Goal: Information Seeking & Learning: Learn about a topic

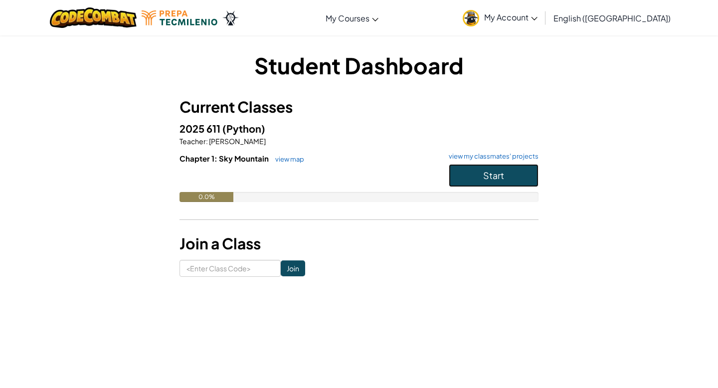
click at [488, 173] on span "Start" at bounding box center [493, 175] width 21 height 11
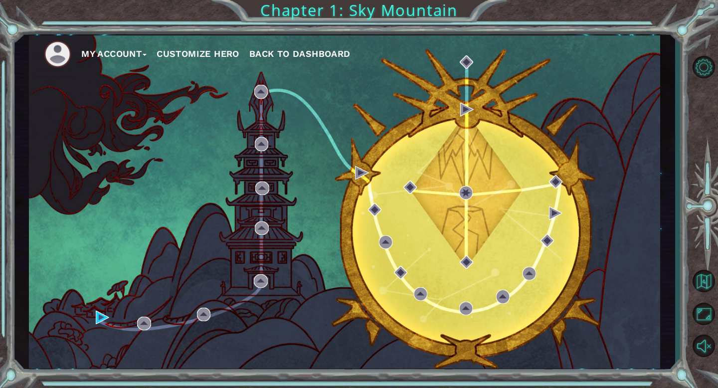
click at [198, 51] on button "Customize Hero" at bounding box center [198, 53] width 83 height 15
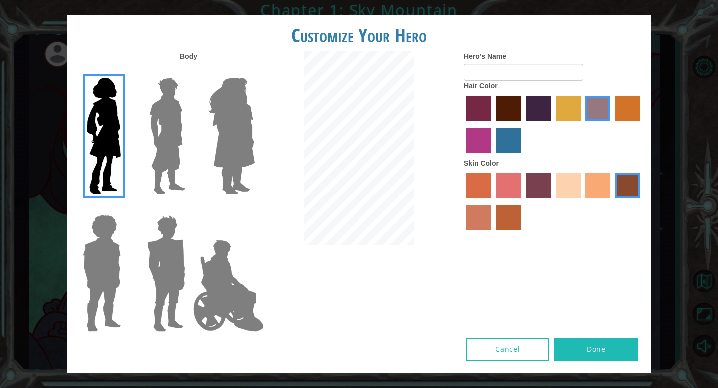
click at [97, 109] on img at bounding box center [104, 136] width 42 height 125
click at [125, 71] on input "Hero Connie" at bounding box center [125, 71] width 0 height 0
click at [175, 130] on img at bounding box center [167, 136] width 44 height 125
click at [190, 71] on input "Hero Lars" at bounding box center [190, 71] width 0 height 0
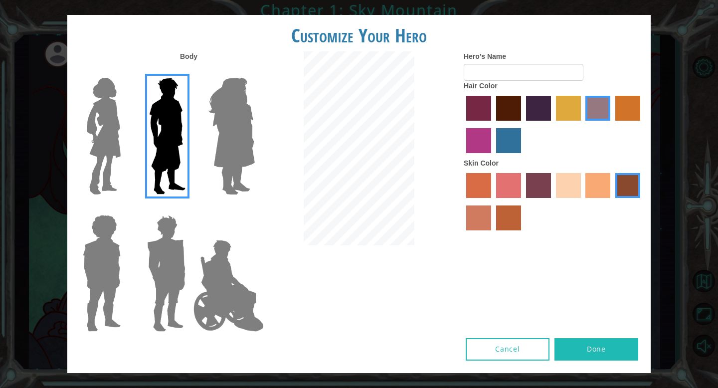
click at [230, 132] on img at bounding box center [231, 136] width 54 height 125
click at [254, 71] on input "Hero Amethyst" at bounding box center [254, 71] width 0 height 0
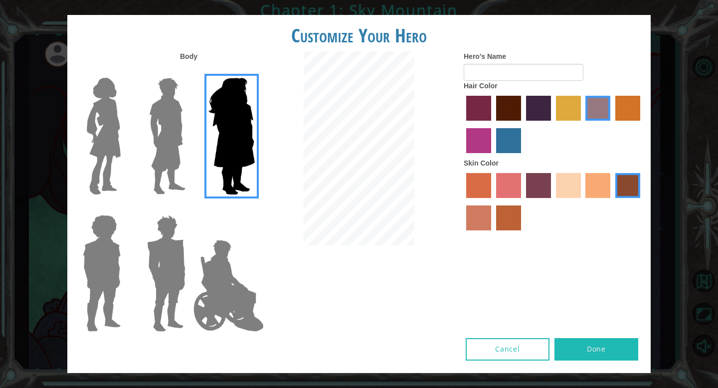
click at [106, 263] on img at bounding box center [102, 273] width 46 height 125
click at [125, 208] on input "Hero Steven" at bounding box center [125, 208] width 0 height 0
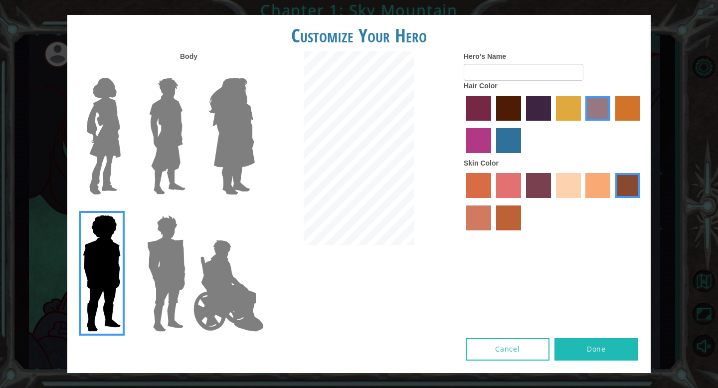
click at [150, 270] on img at bounding box center [166, 273] width 46 height 125
click at [190, 208] on input "Hero Garnet" at bounding box center [190, 208] width 0 height 0
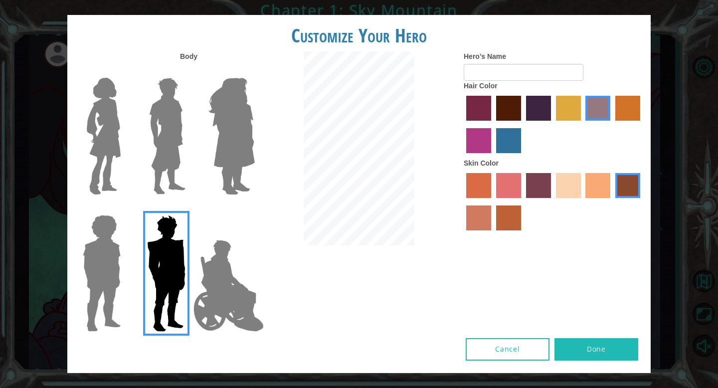
click at [100, 149] on img at bounding box center [104, 136] width 42 height 125
click at [125, 71] on input "Hero Connie" at bounding box center [125, 71] width 0 height 0
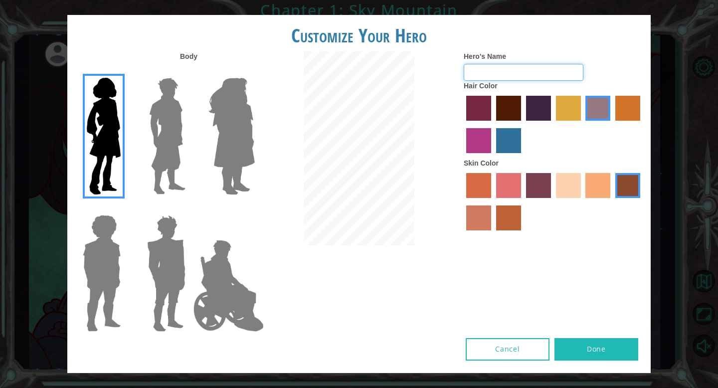
click at [505, 72] on input "Hero's Name" at bounding box center [524, 72] width 120 height 17
type input "m"
type input "Mj"
click at [486, 116] on label "paprika hair color" at bounding box center [478, 108] width 25 height 25
click at [463, 124] on input "paprika hair color" at bounding box center [463, 124] width 0 height 0
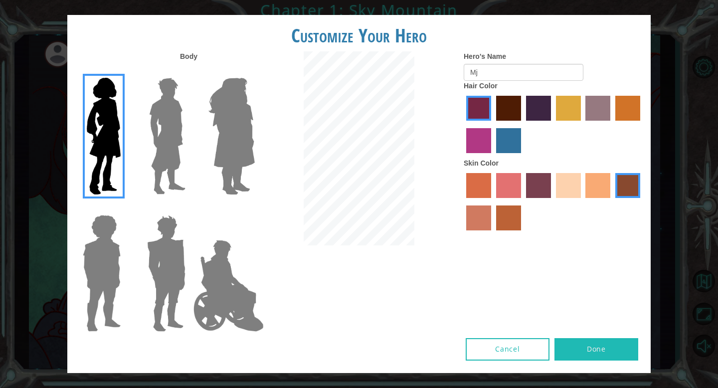
click at [503, 112] on label "maroon hair color" at bounding box center [508, 108] width 25 height 25
click at [493, 124] on input "maroon hair color" at bounding box center [493, 124] width 0 height 0
click at [481, 193] on label "sorbus skin color" at bounding box center [478, 185] width 25 height 25
click at [463, 201] on input "sorbus skin color" at bounding box center [463, 201] width 0 height 0
click at [470, 217] on label "burning sand skin color" at bounding box center [478, 217] width 25 height 25
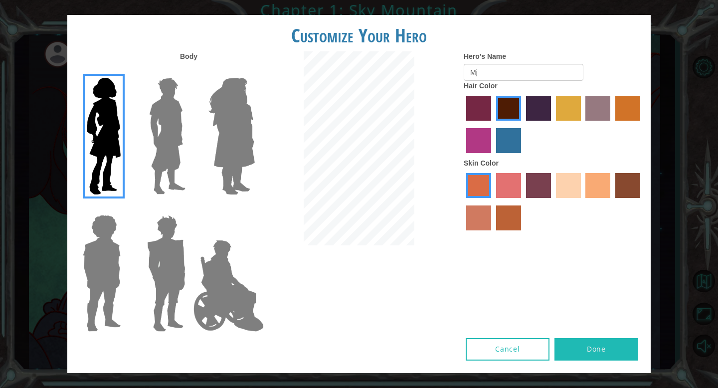
click at [642, 201] on input "burning sand skin color" at bounding box center [642, 201] width 0 height 0
click at [564, 193] on label "sandy beach skin color" at bounding box center [568, 185] width 25 height 25
click at [553, 201] on input "sandy beach skin color" at bounding box center [553, 201] width 0 height 0
click at [594, 186] on label "tacao skin color" at bounding box center [598, 185] width 25 height 25
click at [583, 201] on input "tacao skin color" at bounding box center [583, 201] width 0 height 0
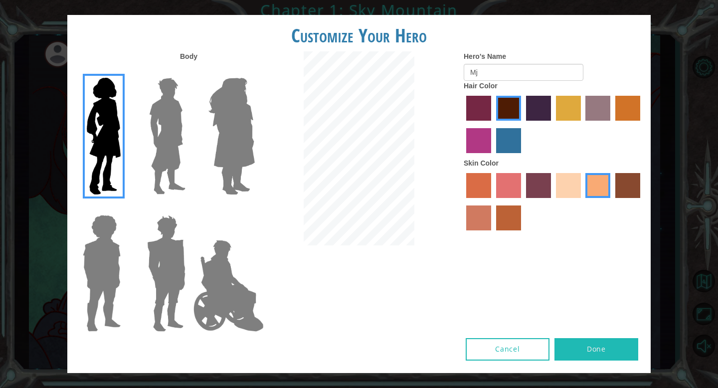
click at [566, 186] on label "sandy beach skin color" at bounding box center [568, 185] width 25 height 25
click at [553, 201] on input "sandy beach skin color" at bounding box center [553, 201] width 0 height 0
click at [477, 145] on label "medium red violet hair color" at bounding box center [478, 140] width 25 height 25
click at [642, 124] on input "medium red violet hair color" at bounding box center [642, 124] width 0 height 0
click at [606, 113] on label "bazaar hair color" at bounding box center [598, 108] width 25 height 25
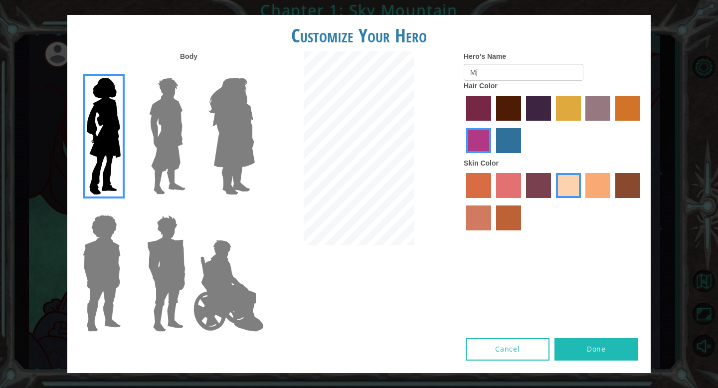
click at [583, 124] on input "bazaar hair color" at bounding box center [583, 124] width 0 height 0
click at [629, 120] on label "gold drop hair color" at bounding box center [627, 108] width 25 height 25
click at [612, 124] on input "gold drop hair color" at bounding box center [612, 124] width 0 height 0
click at [502, 135] on label "lachmara hair color" at bounding box center [508, 140] width 25 height 25
click at [493, 157] on input "lachmara hair color" at bounding box center [493, 157] width 0 height 0
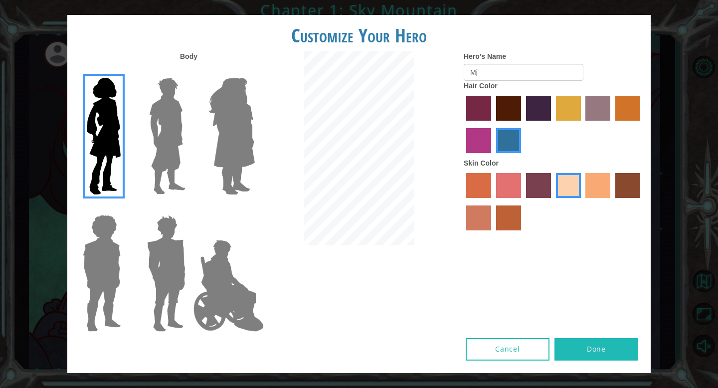
click at [484, 134] on label "medium red violet hair color" at bounding box center [478, 140] width 25 height 25
click at [642, 124] on input "medium red violet hair color" at bounding box center [642, 124] width 0 height 0
click at [511, 193] on label "froly skin color" at bounding box center [508, 185] width 25 height 25
click at [493, 201] on input "froly skin color" at bounding box center [493, 201] width 0 height 0
click at [538, 184] on label "tosca skin color" at bounding box center [538, 185] width 25 height 25
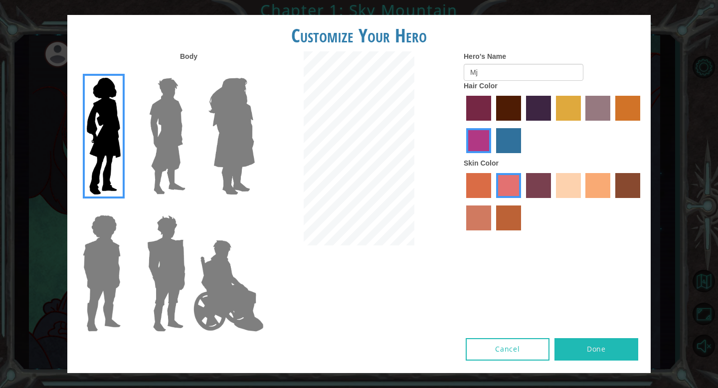
click at [523, 201] on input "tosca skin color" at bounding box center [523, 201] width 0 height 0
click at [631, 189] on label "karma skin color" at bounding box center [627, 185] width 25 height 25
click at [612, 201] on input "karma skin color" at bounding box center [612, 201] width 0 height 0
click at [593, 187] on label "tacao skin color" at bounding box center [598, 185] width 25 height 25
click at [583, 201] on input "tacao skin color" at bounding box center [583, 201] width 0 height 0
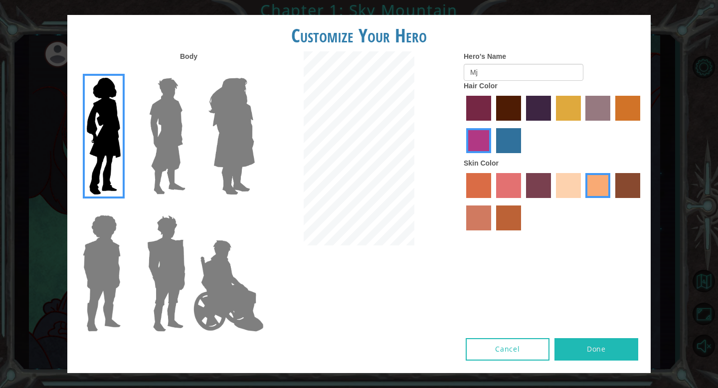
click at [566, 185] on label "sandy beach skin color" at bounding box center [568, 185] width 25 height 25
click at [553, 201] on input "sandy beach skin color" at bounding box center [553, 201] width 0 height 0
click at [609, 344] on button "Done" at bounding box center [597, 349] width 84 height 22
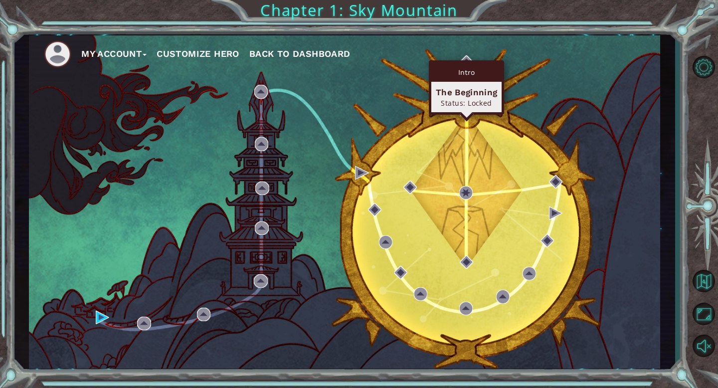
click at [467, 72] on div "Intro" at bounding box center [466, 72] width 70 height 19
click at [462, 88] on div "The Beginning" at bounding box center [466, 92] width 61 height 12
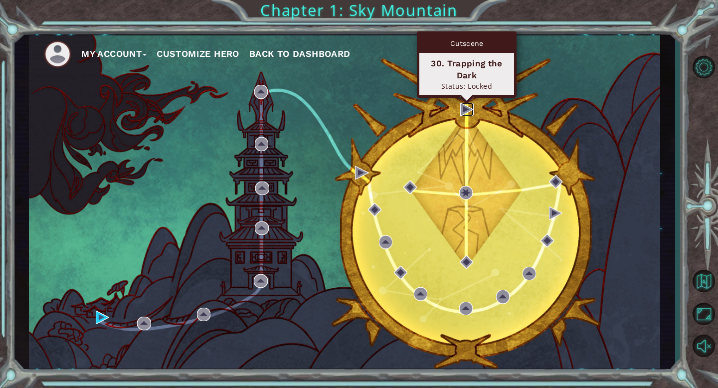
click at [465, 114] on img at bounding box center [466, 109] width 13 height 13
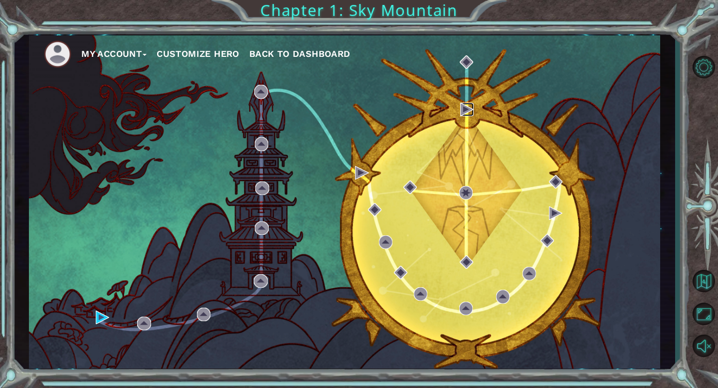
click at [465, 113] on img at bounding box center [466, 109] width 13 height 13
click at [465, 99] on div "My Account Customize Hero Back to Dashboard" at bounding box center [344, 201] width 631 height 333
click at [466, 50] on ul "My Account Customize Hero Back to Dashboard" at bounding box center [352, 53] width 616 height 27
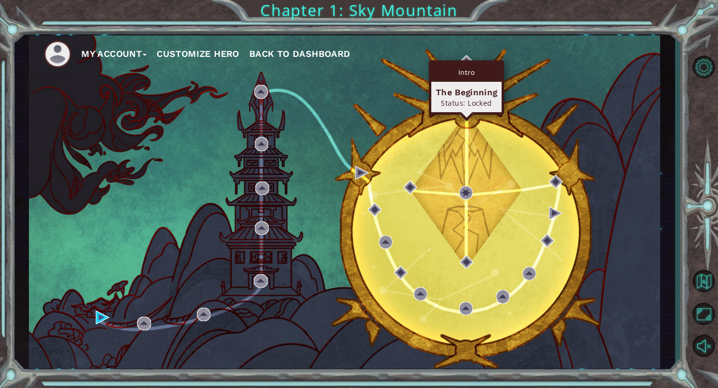
click at [466, 61] on div "Intro The Beginning Status: Locked" at bounding box center [466, 87] width 75 height 54
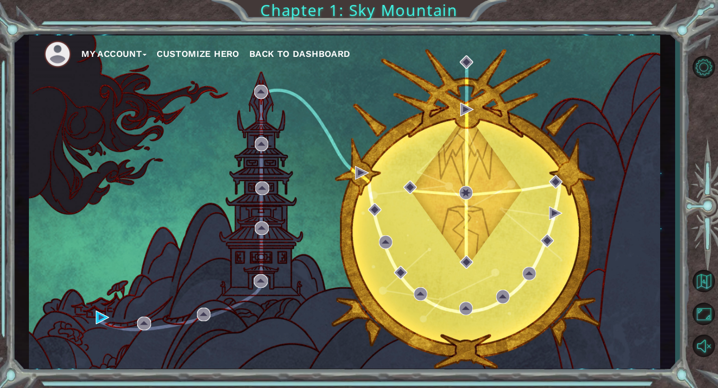
click at [374, 78] on div "My Account Customize Hero Back to Dashboard" at bounding box center [344, 201] width 631 height 333
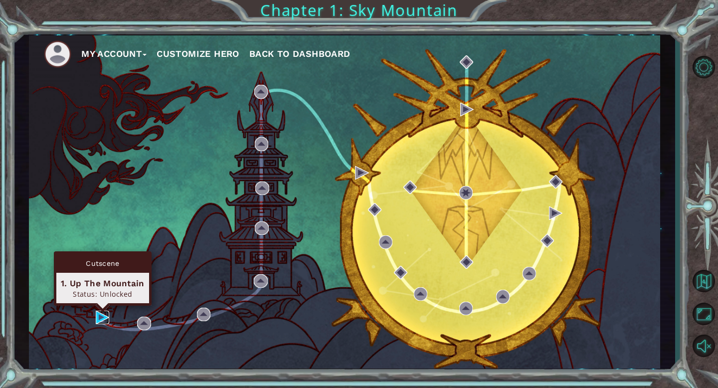
click at [99, 323] on img at bounding box center [102, 317] width 13 height 13
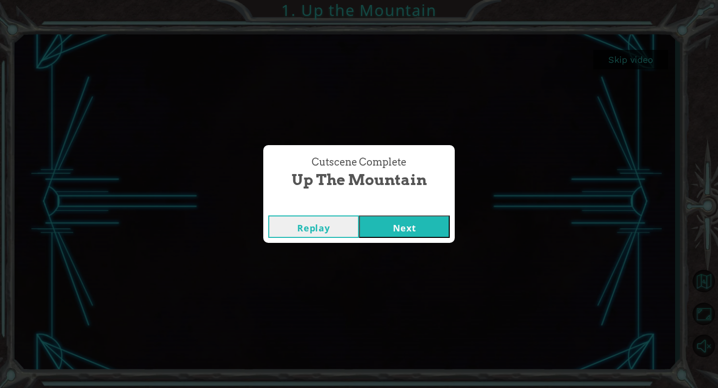
click at [410, 219] on button "Next" at bounding box center [404, 226] width 91 height 22
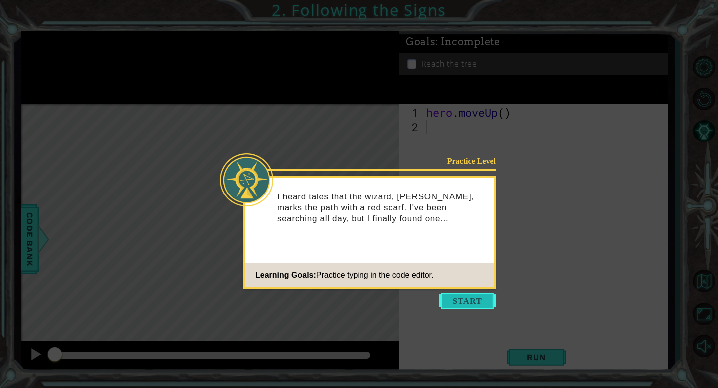
click at [464, 304] on button "Start" at bounding box center [467, 301] width 57 height 16
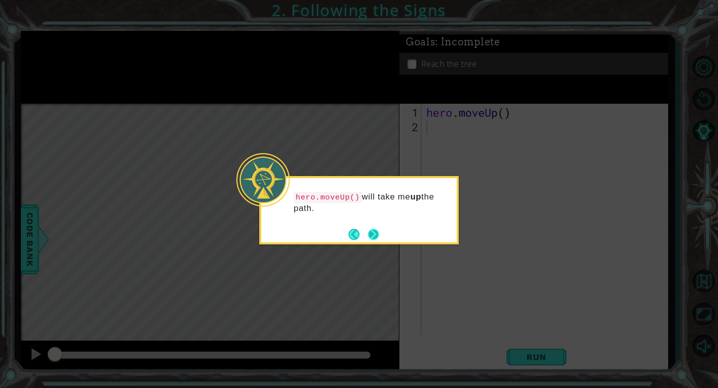
click at [376, 232] on button "Next" at bounding box center [373, 234] width 11 height 11
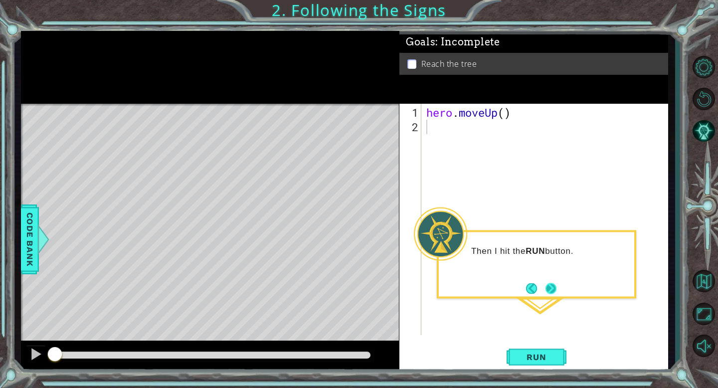
click at [548, 293] on button "Next" at bounding box center [551, 288] width 11 height 11
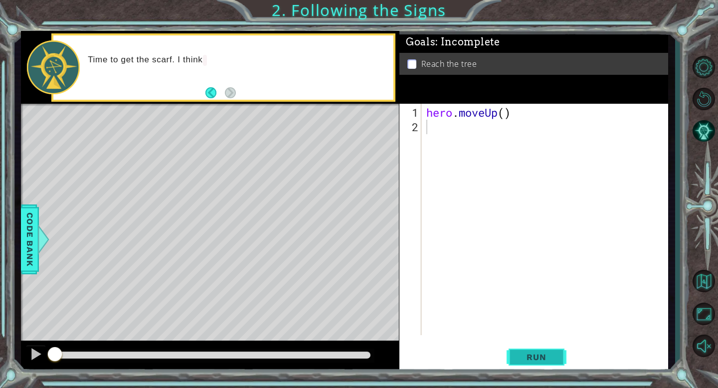
click at [541, 362] on span "Run" at bounding box center [536, 357] width 39 height 10
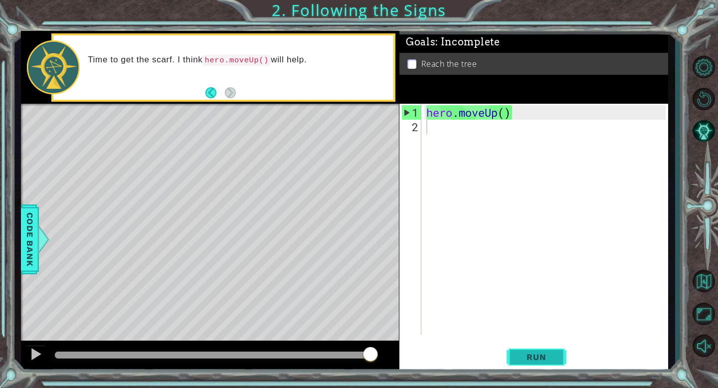
click at [522, 357] on span "Run" at bounding box center [536, 357] width 39 height 10
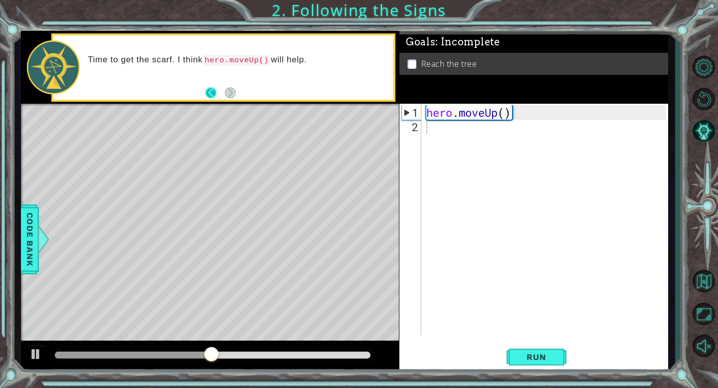
click at [215, 92] on button "Back" at bounding box center [214, 92] width 19 height 11
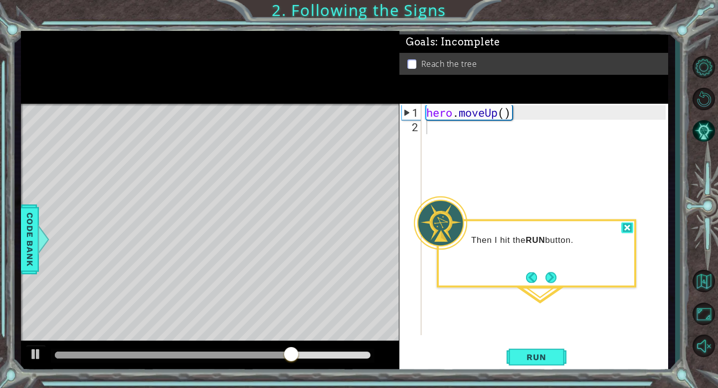
click at [624, 225] on div at bounding box center [627, 227] width 12 height 11
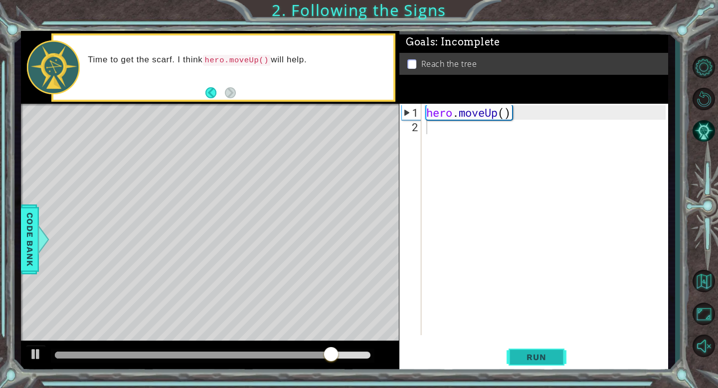
click at [549, 353] on span "Run" at bounding box center [536, 357] width 39 height 10
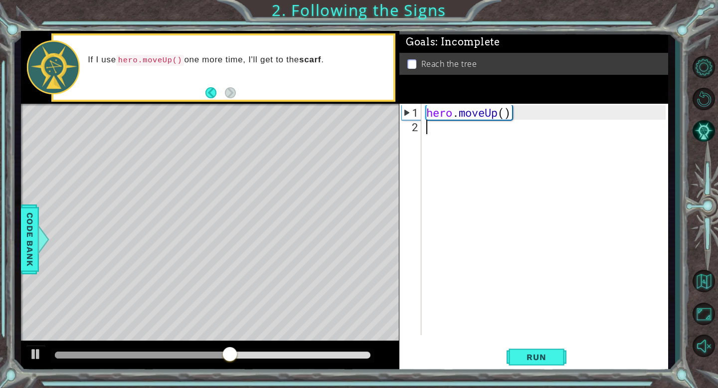
click at [439, 130] on div "hero . moveUp ( )" at bounding box center [547, 235] width 246 height 260
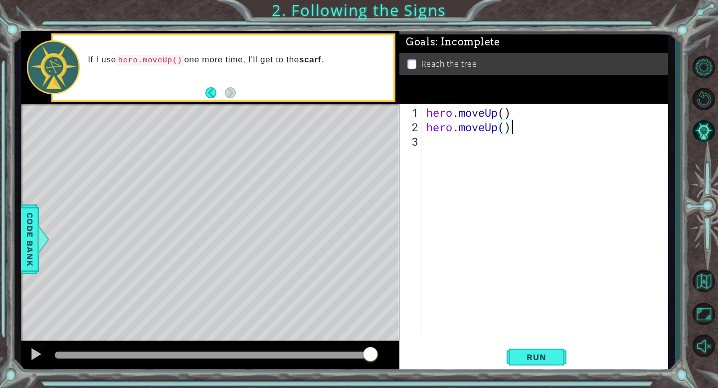
scroll to position [0, 3]
type textarea "hero.moveUp()"
click at [528, 352] on span "Run" at bounding box center [536, 357] width 39 height 10
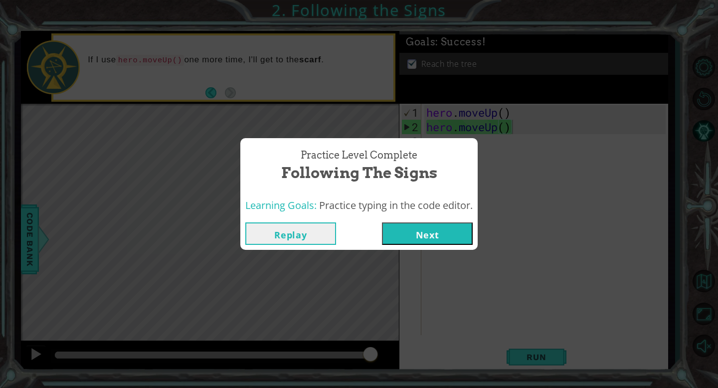
click at [423, 226] on button "Next" at bounding box center [427, 233] width 91 height 22
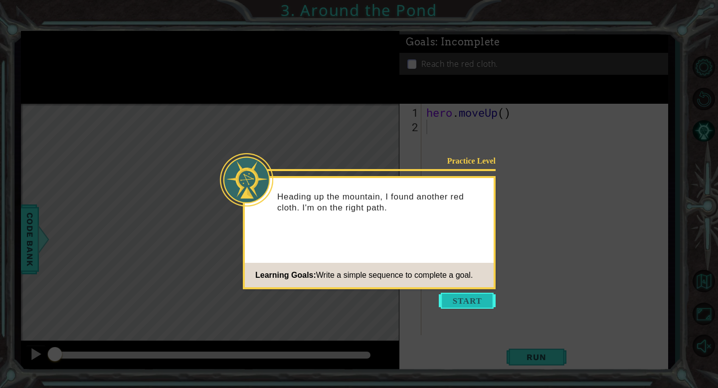
click at [462, 294] on button "Start" at bounding box center [467, 301] width 57 height 16
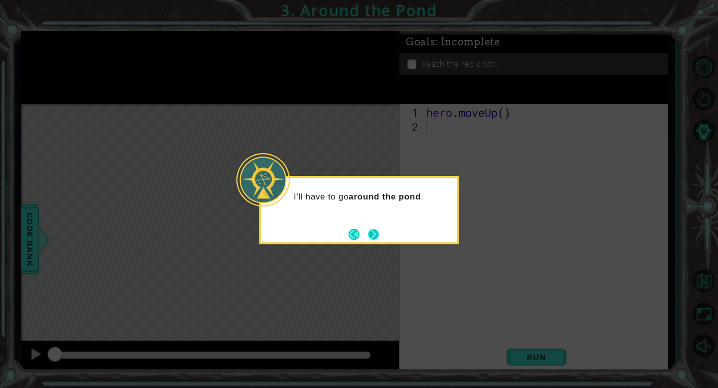
click at [377, 236] on button "Next" at bounding box center [373, 234] width 11 height 11
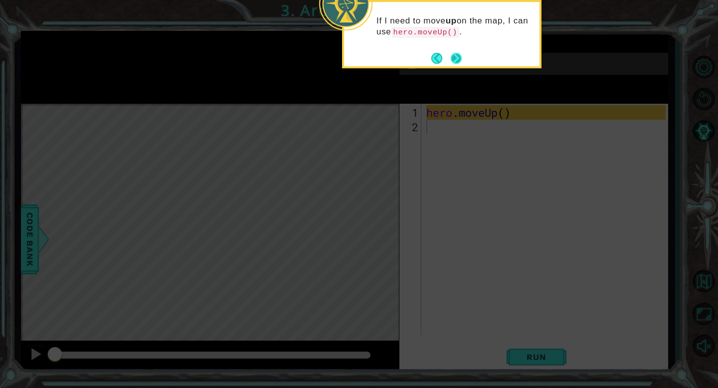
click at [457, 54] on button "Next" at bounding box center [456, 58] width 11 height 11
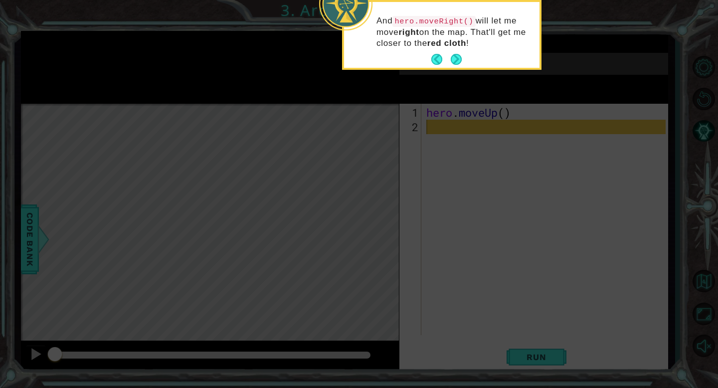
click at [457, 54] on button "Next" at bounding box center [456, 59] width 11 height 11
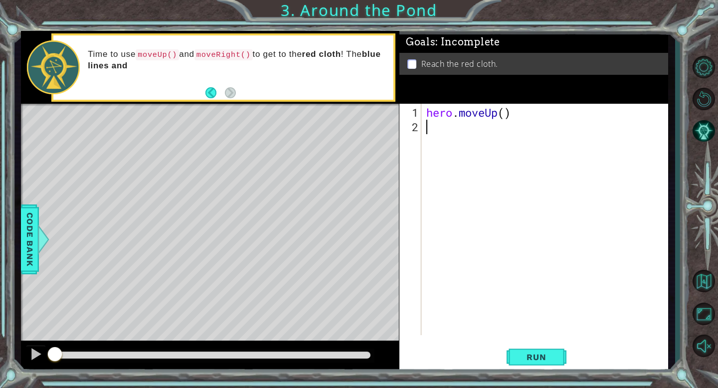
click at [450, 135] on div "hero . moveUp ( )" at bounding box center [547, 235] width 246 height 260
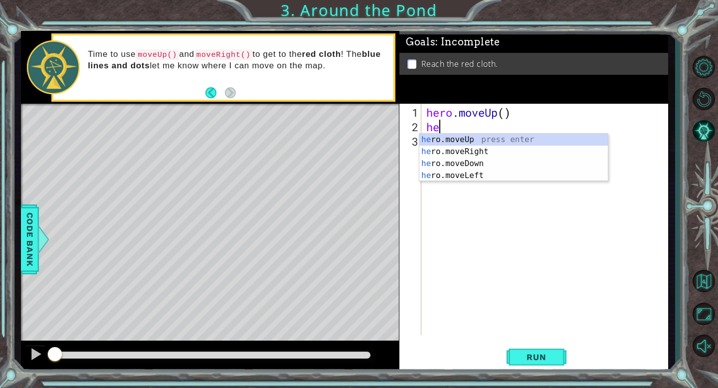
type textarea "her"
click at [505, 138] on div "her o.moveUp press enter her o.moveRight press enter her o.moveDown press enter…" at bounding box center [513, 170] width 189 height 72
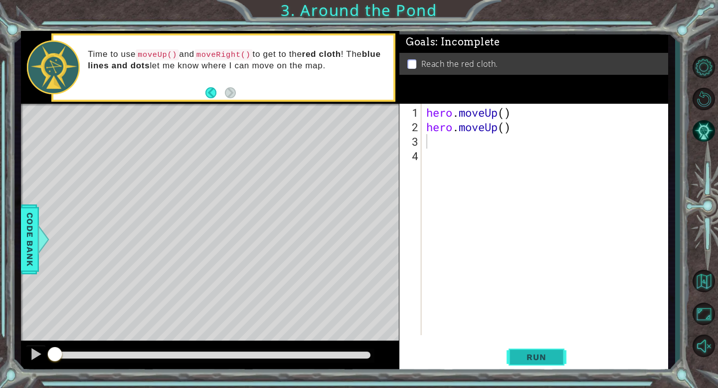
click at [532, 360] on span "Run" at bounding box center [536, 357] width 39 height 10
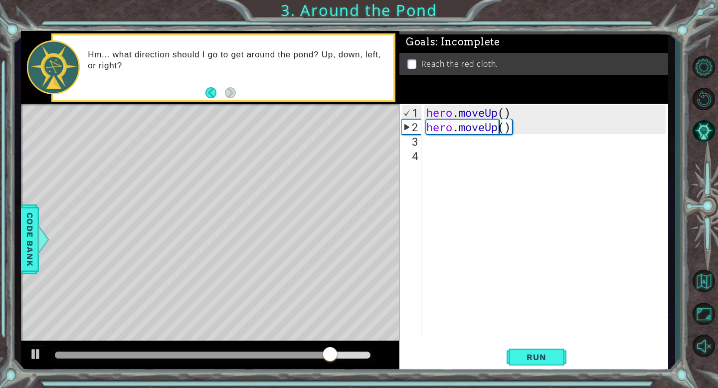
click at [498, 131] on div "hero . moveUp ( ) hero . moveUp ( )" at bounding box center [547, 235] width 246 height 260
click at [485, 132] on div "hero . moveUp ( ) hero . moveUp ( )" at bounding box center [547, 235] width 246 height 260
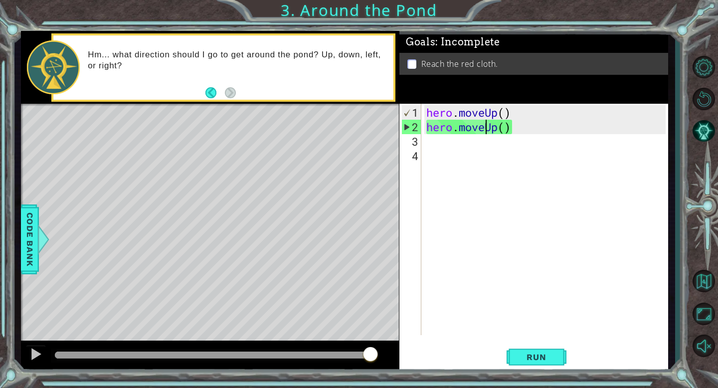
click at [495, 130] on div "hero . moveUp ( ) hero . moveUp ( )" at bounding box center [547, 235] width 246 height 260
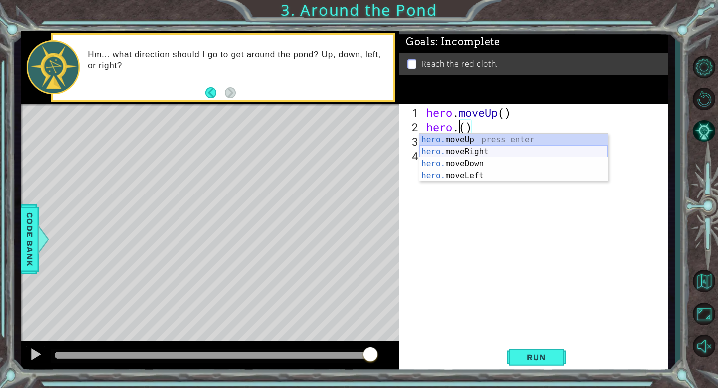
click at [498, 150] on div "hero. moveUp press enter hero. moveRight press enter hero. moveDown press enter…" at bounding box center [513, 170] width 189 height 72
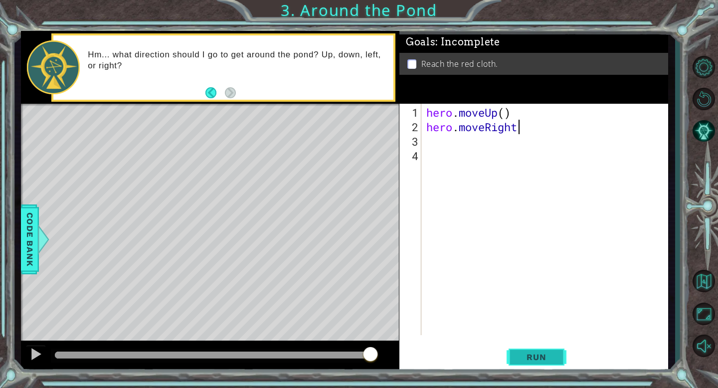
click at [549, 359] on span "Run" at bounding box center [536, 357] width 39 height 10
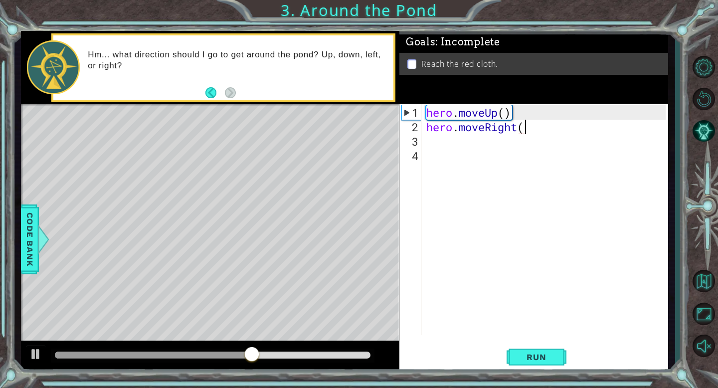
scroll to position [0, 4]
type textarea "hero.moveRight()"
click at [553, 349] on button "Run" at bounding box center [537, 357] width 60 height 27
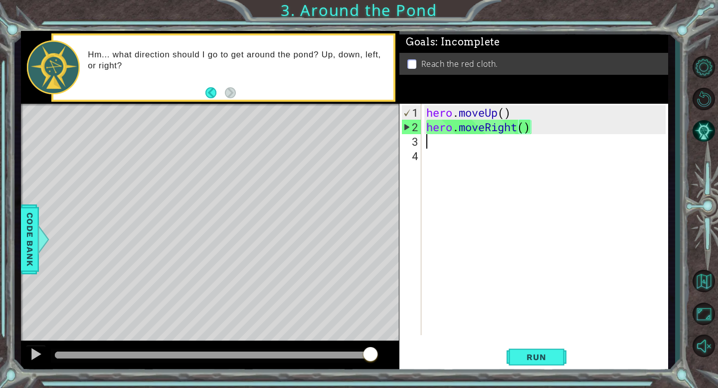
click at [479, 135] on div "hero . moveUp ( ) hero . moveRight ( )" at bounding box center [547, 235] width 246 height 260
type textarea "h"
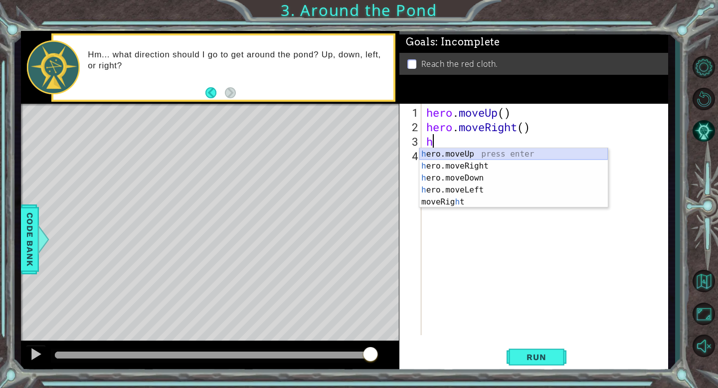
click at [485, 155] on div "h ero.moveUp press enter h ero.moveRight press enter h ero.moveDown press enter…" at bounding box center [513, 190] width 189 height 84
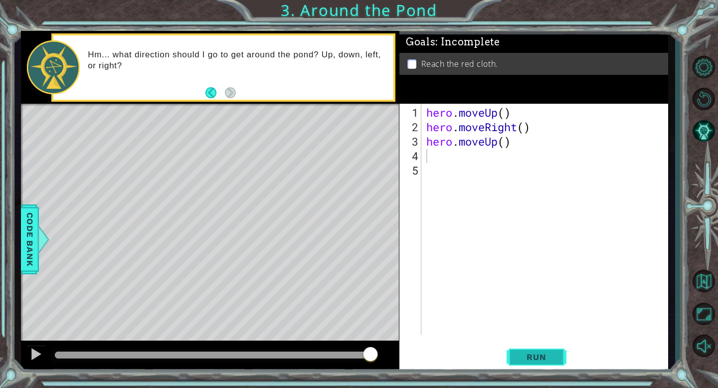
click at [543, 364] on button "Run" at bounding box center [537, 357] width 60 height 27
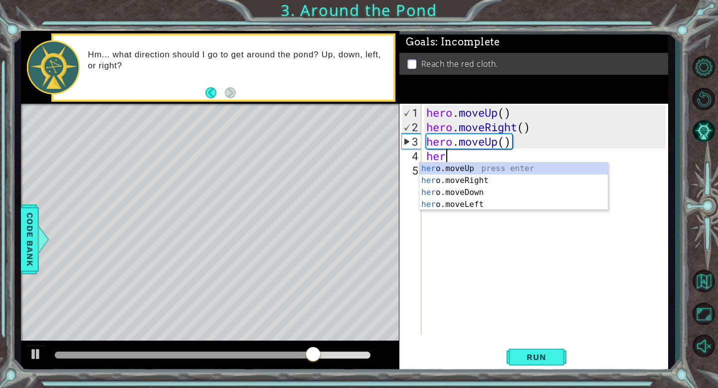
type textarea "hero"
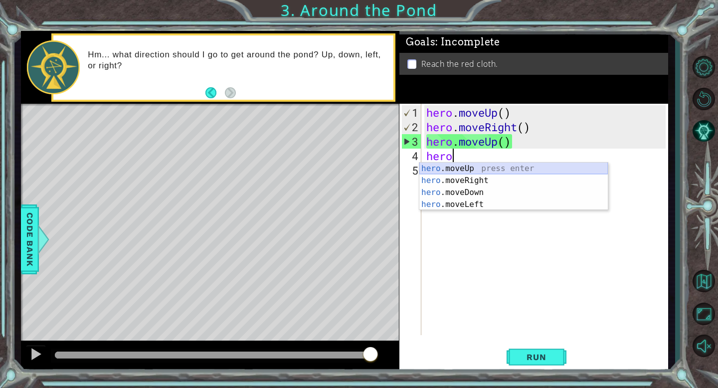
click at [505, 168] on div "hero .moveUp press enter hero .moveRight press enter hero .moveDown press enter…" at bounding box center [513, 199] width 189 height 72
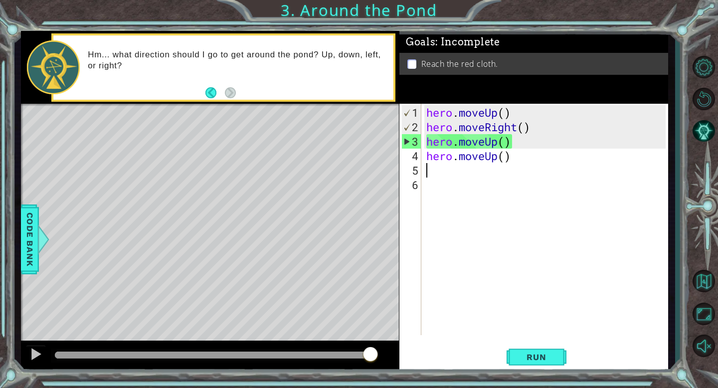
scroll to position [0, 0]
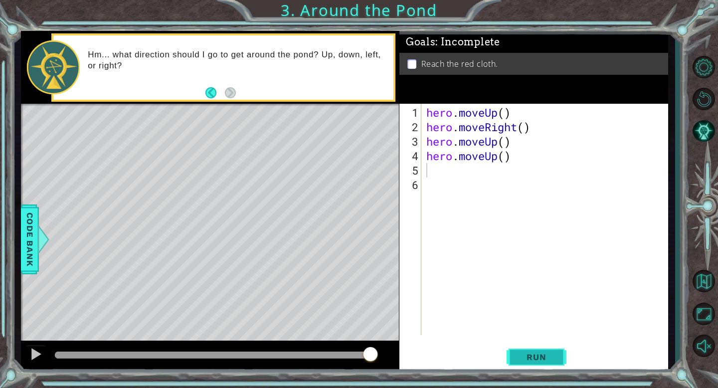
click at [532, 351] on button "Run" at bounding box center [537, 357] width 60 height 27
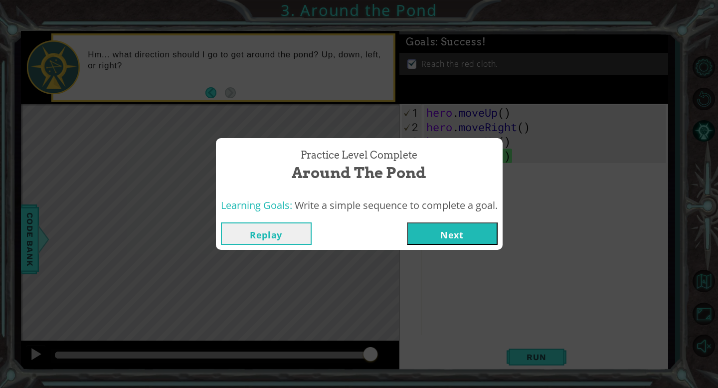
click at [415, 228] on button "Next" at bounding box center [452, 233] width 91 height 22
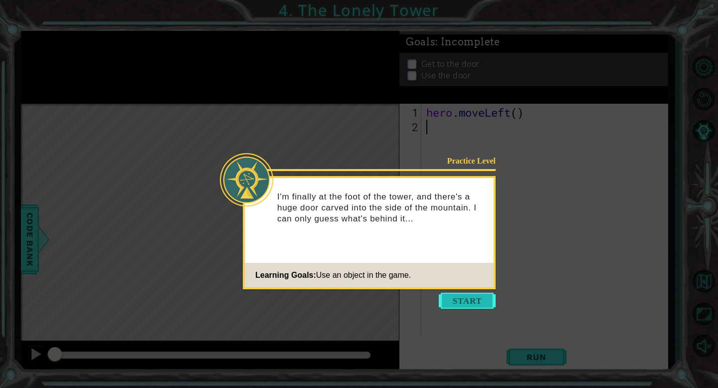
click at [470, 300] on button "Start" at bounding box center [467, 301] width 57 height 16
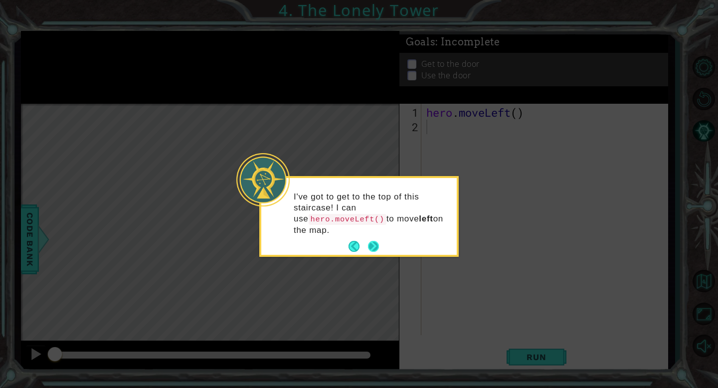
click at [377, 247] on button "Next" at bounding box center [373, 246] width 11 height 11
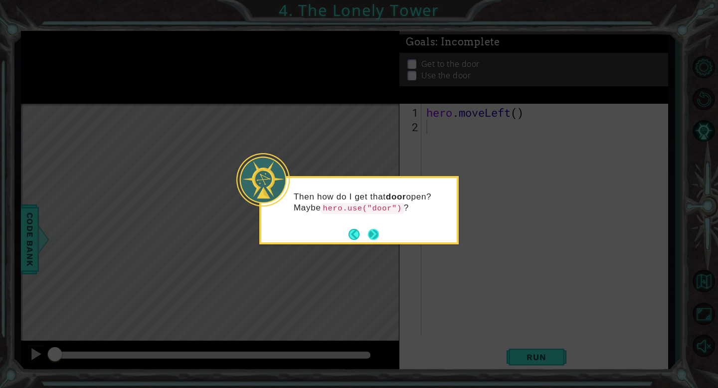
click at [379, 236] on button "Next" at bounding box center [373, 234] width 11 height 11
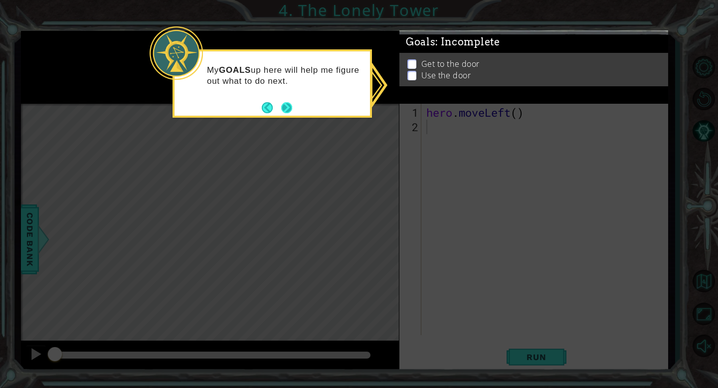
click at [286, 109] on button "Next" at bounding box center [286, 107] width 11 height 11
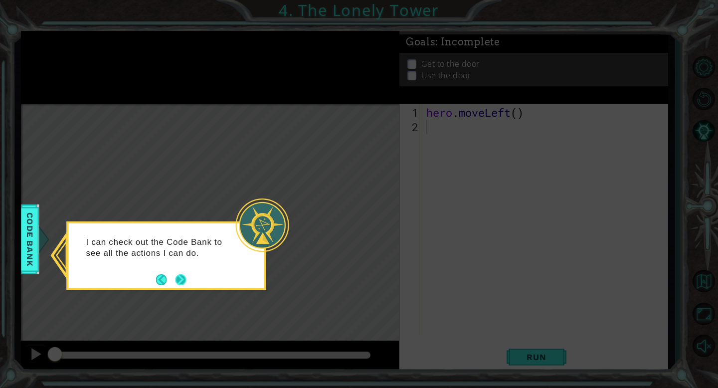
click at [182, 280] on button "Next" at bounding box center [180, 279] width 11 height 11
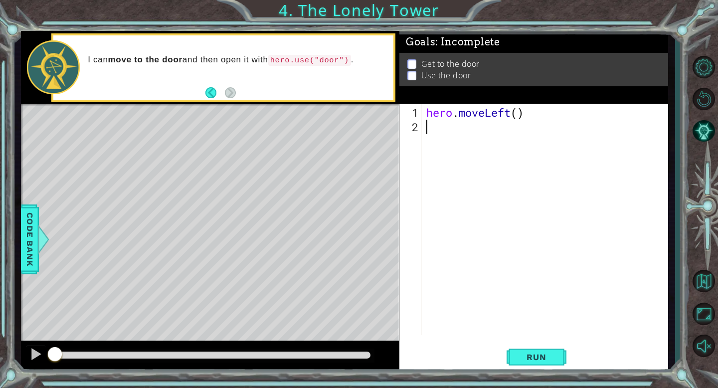
click at [434, 126] on div "hero . moveLeft ( )" at bounding box center [547, 235] width 246 height 260
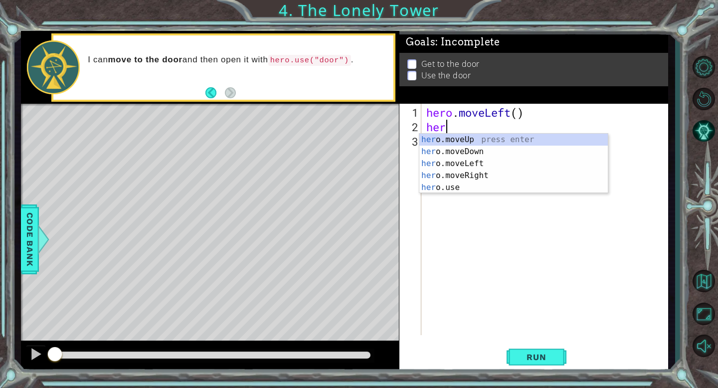
scroll to position [0, 0]
type textarea "hero."
click at [453, 160] on div "hero. moveUp press enter hero. moveDown press enter hero. moveLeft press enter …" at bounding box center [513, 176] width 189 height 84
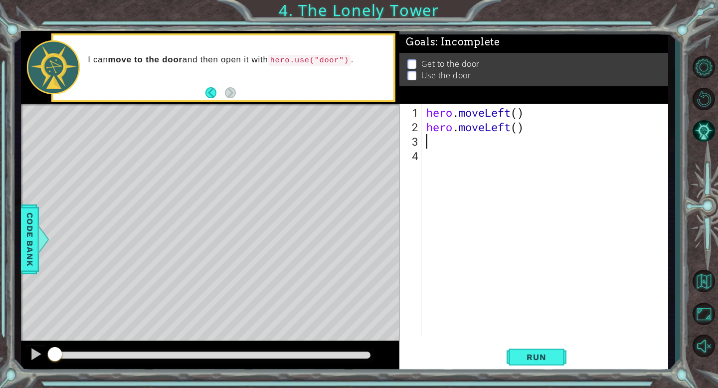
scroll to position [0, 0]
click at [519, 352] on button "Run" at bounding box center [537, 357] width 60 height 27
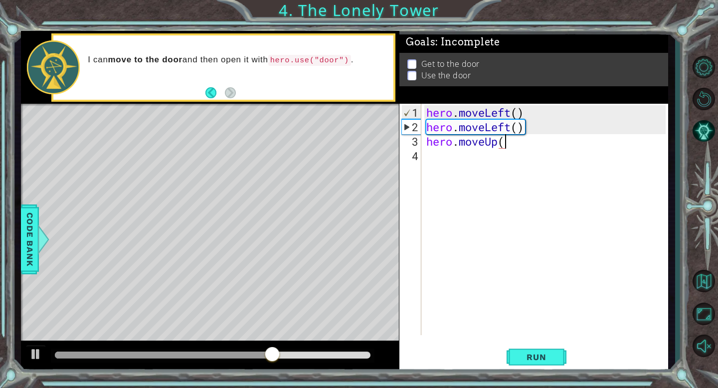
scroll to position [0, 3]
type textarea "hero.moveUp()"
click at [534, 357] on span "Run" at bounding box center [536, 357] width 39 height 10
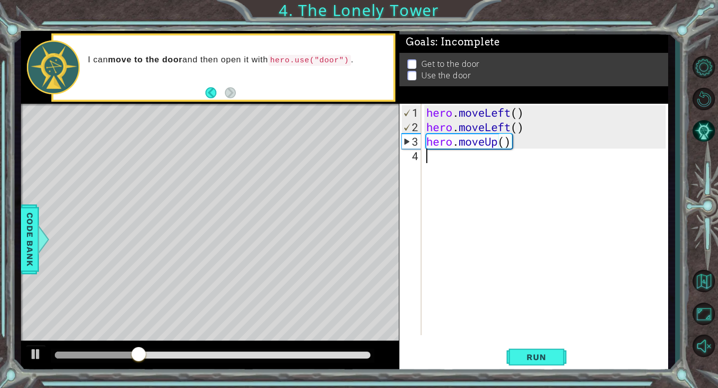
click at [479, 164] on div "hero . moveLeft ( ) hero . moveLeft ( ) hero . moveUp ( )" at bounding box center [547, 235] width 246 height 260
click at [518, 111] on div "hero . moveLeft ( ) hero . moveLeft ( ) hero . moveUp ( )" at bounding box center [547, 235] width 246 height 260
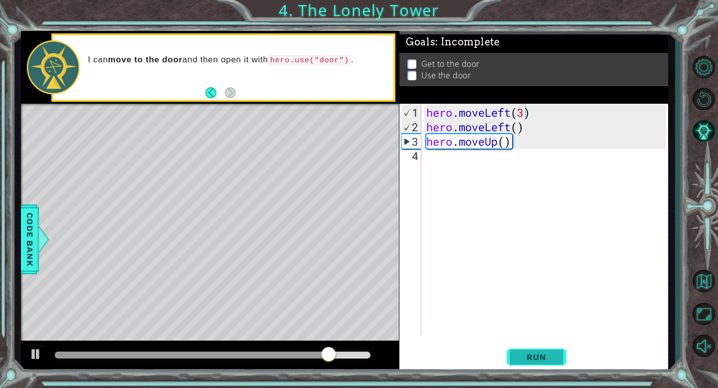
click at [537, 356] on span "Run" at bounding box center [536, 357] width 39 height 10
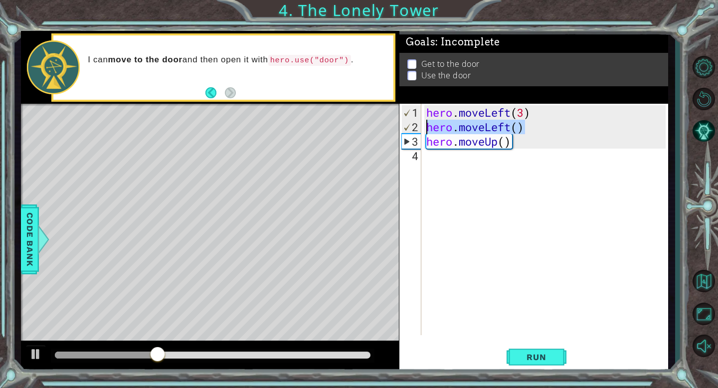
drag, startPoint x: 528, startPoint y: 128, endPoint x: 430, endPoint y: 129, distance: 97.8
click at [429, 129] on div "hero . moveLeft ( 3 ) hero . moveLeft ( ) hero . moveUp ( )" at bounding box center [547, 235] width 246 height 260
type textarea "hero.moveLeft()"
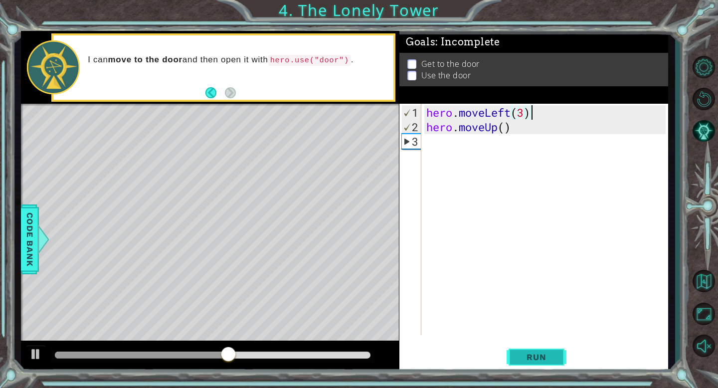
click at [527, 352] on button "Run" at bounding box center [537, 357] width 60 height 27
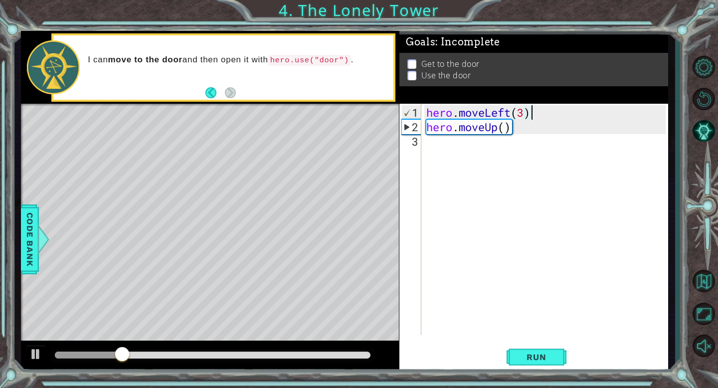
click at [525, 116] on div "hero . moveLeft ( 3 ) hero . moveUp ( )" at bounding box center [547, 235] width 246 height 260
click at [559, 354] on button "Run" at bounding box center [537, 357] width 60 height 27
click at [508, 132] on div "hero . moveLeft ( 2 ) hero . moveUp ( )" at bounding box center [547, 235] width 246 height 260
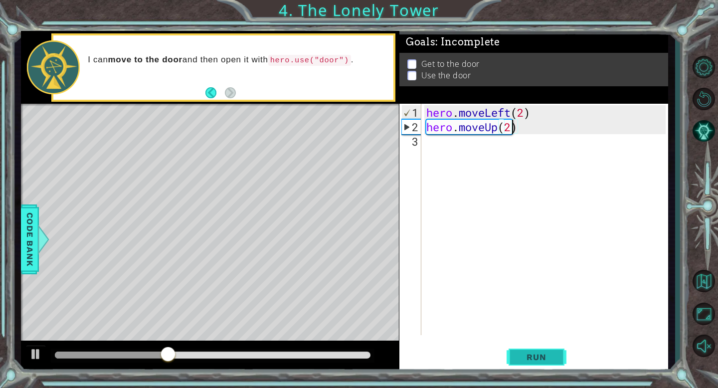
type textarea "hero.moveUp(2)"
click at [537, 357] on span "Run" at bounding box center [536, 357] width 39 height 10
click at [467, 150] on div "hero . moveLeft ( 2 ) hero . moveUp ( 2 )" at bounding box center [547, 235] width 246 height 260
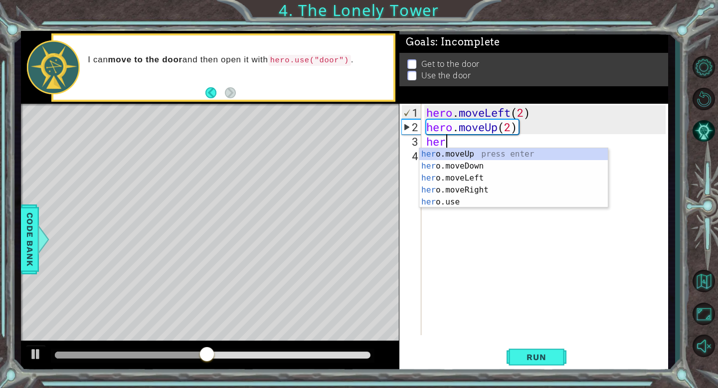
scroll to position [0, 0]
type textarea "hero.m"
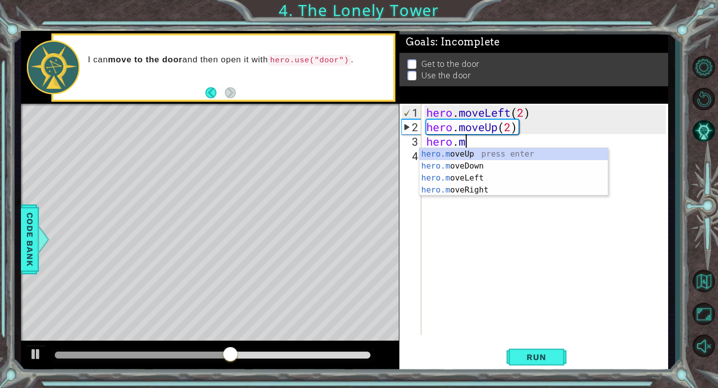
scroll to position [0, 1]
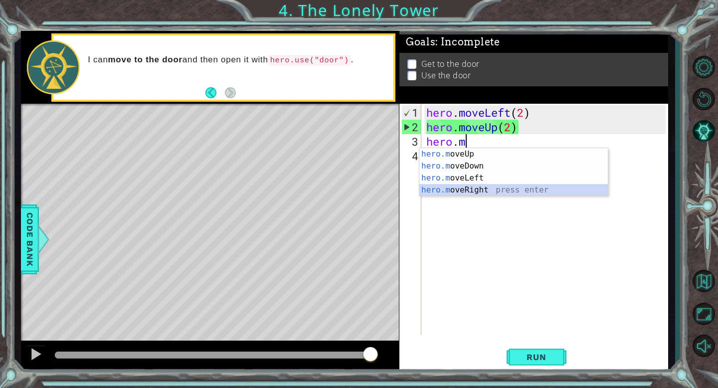
click at [497, 186] on div "hero.m oveUp press enter hero.m oveDown press enter hero.m oveLeft press enter …" at bounding box center [513, 184] width 189 height 72
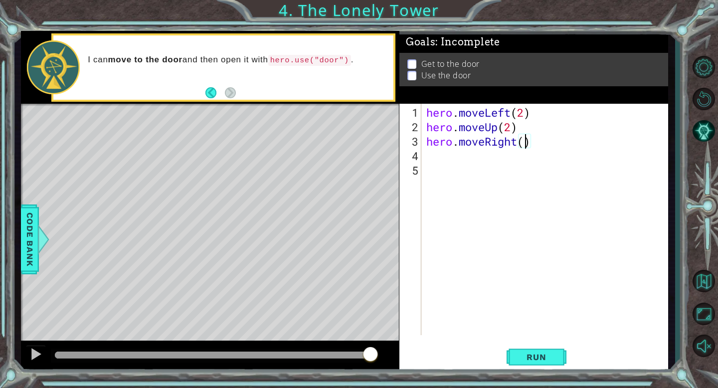
click at [524, 145] on div "hero . moveLeft ( 2 ) hero . moveUp ( 2 ) hero . moveRight ( )" at bounding box center [547, 235] width 246 height 260
type textarea "hero.moveRight(2)"
click at [527, 356] on span "Run" at bounding box center [536, 357] width 39 height 10
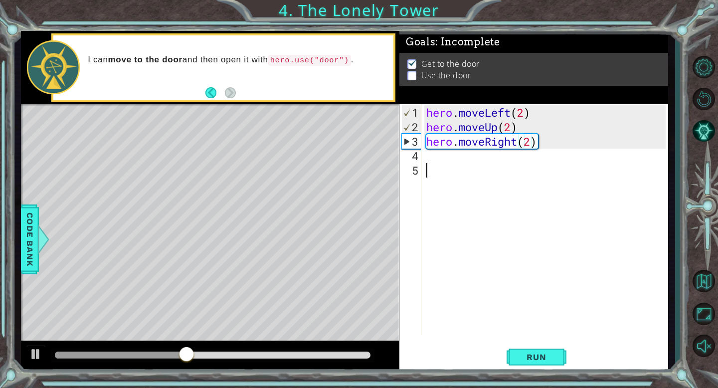
click at [480, 162] on div "hero . moveLeft ( 2 ) hero . moveUp ( 2 ) hero . moveRight ( 2 )" at bounding box center [547, 235] width 246 height 260
click at [478, 165] on div "hero . moveLeft ( 2 ) hero . moveUp ( 2 ) hero . moveRight ( 2 )" at bounding box center [547, 235] width 246 height 260
click at [475, 159] on div "hero . moveLeft ( 2 ) hero . moveUp ( 2 ) hero . moveRight ( 2 )" at bounding box center [547, 235] width 246 height 260
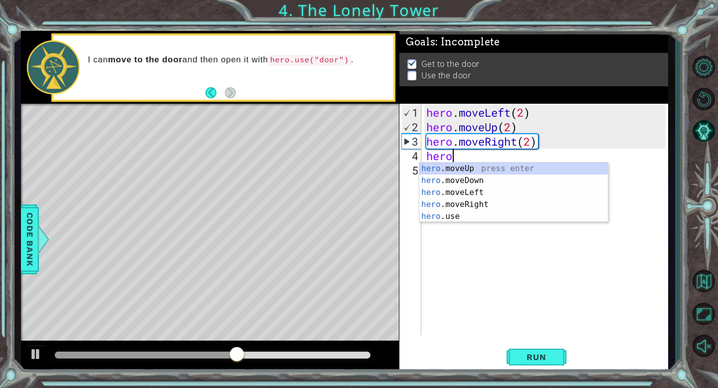
scroll to position [0, 0]
type textarea "hero."
click at [473, 168] on div "hero. moveUp press enter hero. moveDown press enter hero. moveLeft press enter …" at bounding box center [513, 205] width 189 height 84
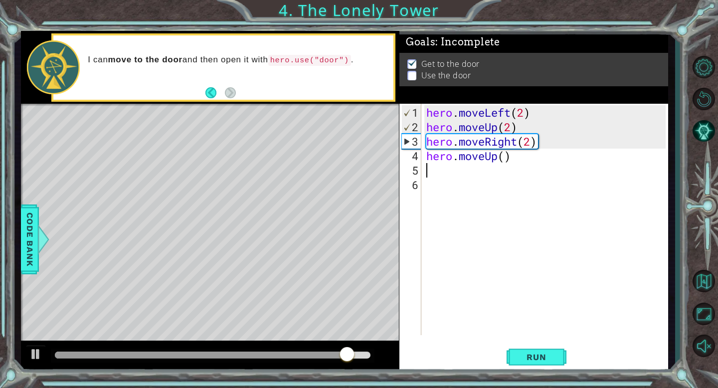
scroll to position [0, 0]
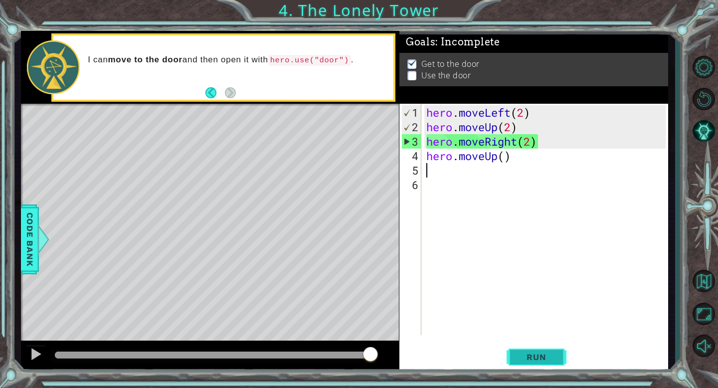
click at [538, 353] on span "Run" at bounding box center [536, 357] width 39 height 10
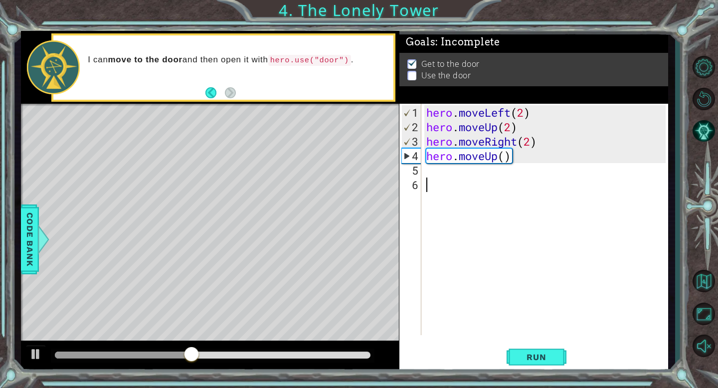
click at [469, 178] on div "hero . moveLeft ( 2 ) hero . moveUp ( 2 ) hero . moveRight ( 2 ) hero . moveUp …" at bounding box center [547, 235] width 246 height 260
click at [469, 170] on div "hero . moveLeft ( 2 ) hero . moveUp ( 2 ) hero . moveRight ( 2 ) hero . moveUp …" at bounding box center [547, 235] width 246 height 260
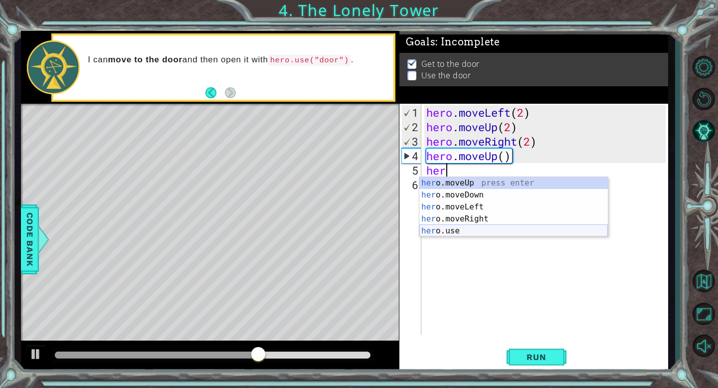
click at [478, 226] on div "her o.moveUp press enter her o.moveDown press enter her o.moveLeft press enter …" at bounding box center [513, 219] width 189 height 84
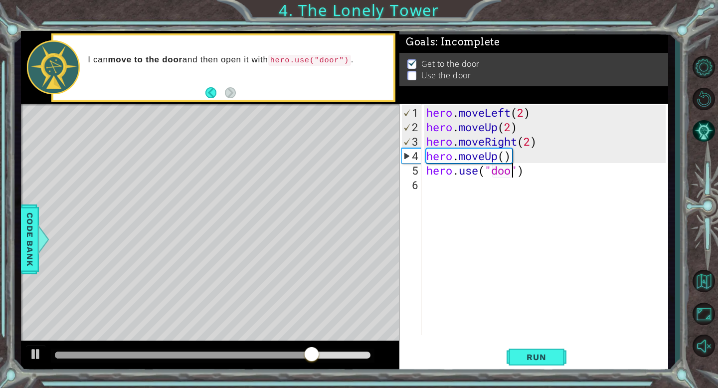
scroll to position [0, 4]
click at [525, 362] on button "Run" at bounding box center [537, 357] width 60 height 27
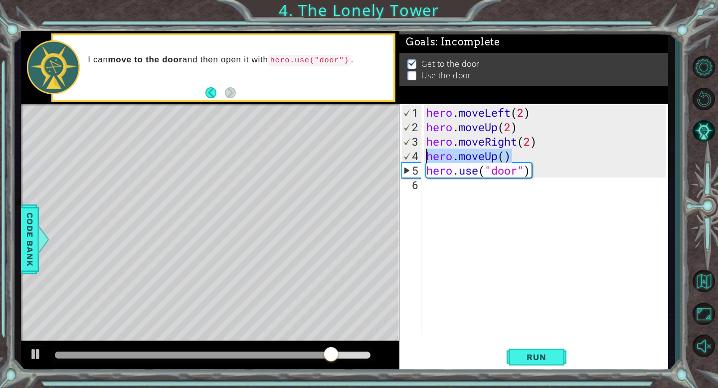
drag, startPoint x: 516, startPoint y: 155, endPoint x: 427, endPoint y: 158, distance: 88.8
click at [427, 158] on div "hero . moveLeft ( 2 ) hero . moveUp ( 2 ) hero . moveRight ( 2 ) hero . moveUp …" at bounding box center [547, 235] width 246 height 260
type textarea "hero.moveUp()"
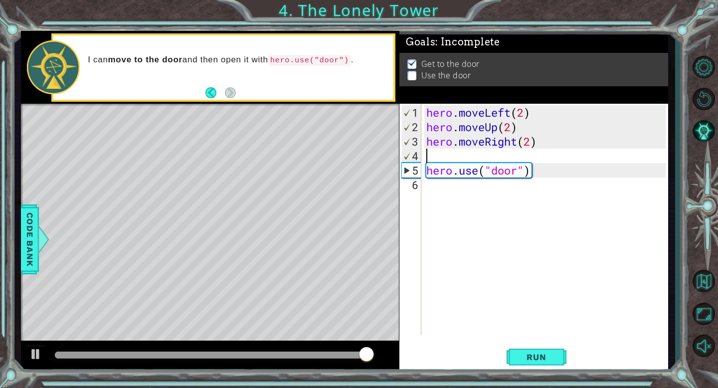
type textarea "hero.moveRight(2)"
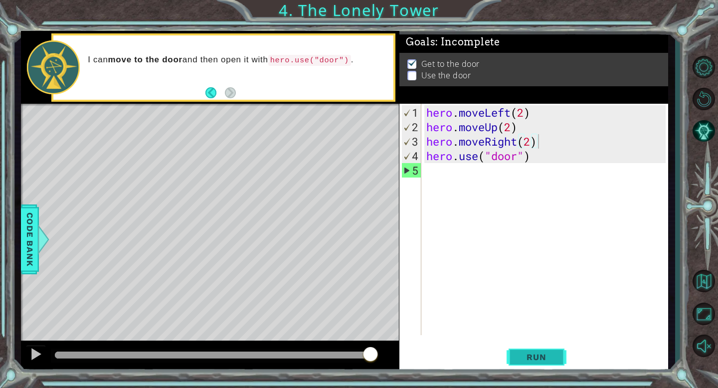
click at [525, 354] on span "Run" at bounding box center [536, 357] width 39 height 10
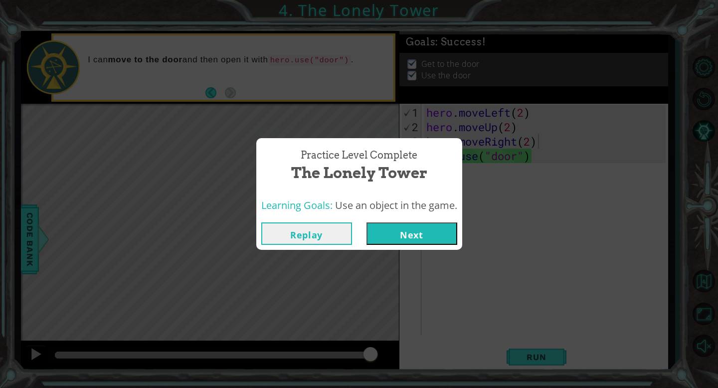
click at [397, 235] on button "Next" at bounding box center [412, 233] width 91 height 22
